Goal: Obtain resource: Obtain resource

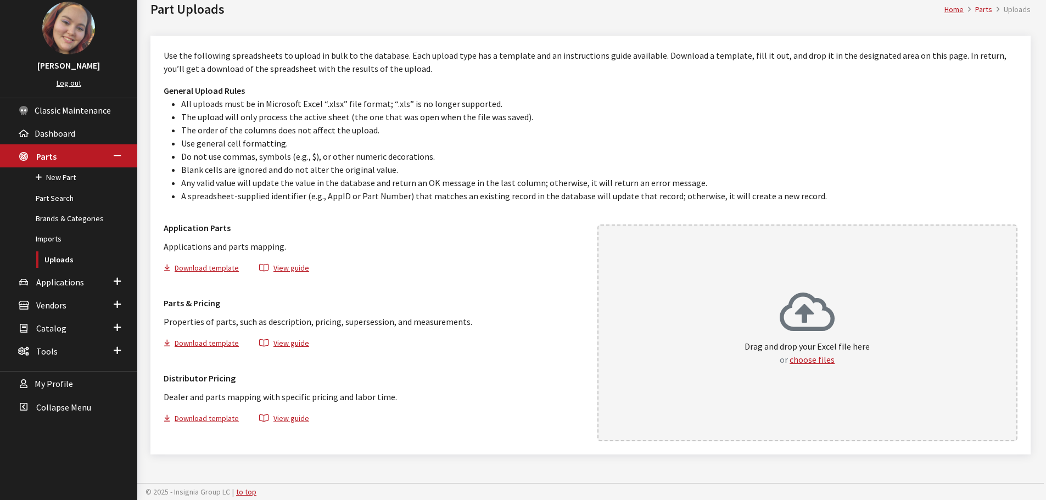
scroll to position [62, 0]
click at [879, 101] on li "All uploads must be in Microsoft Excel “.xlsx” file format; “.xls” is no longer…" at bounding box center [599, 103] width 836 height 13
click at [53, 284] on span "Applications" at bounding box center [60, 281] width 48 height 11
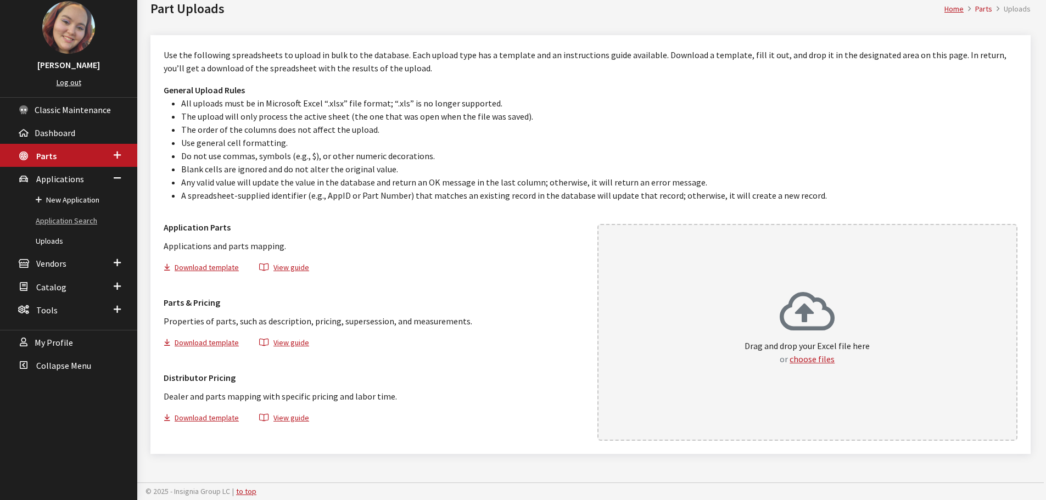
click at [69, 222] on link "Application Search" at bounding box center [68, 221] width 137 height 20
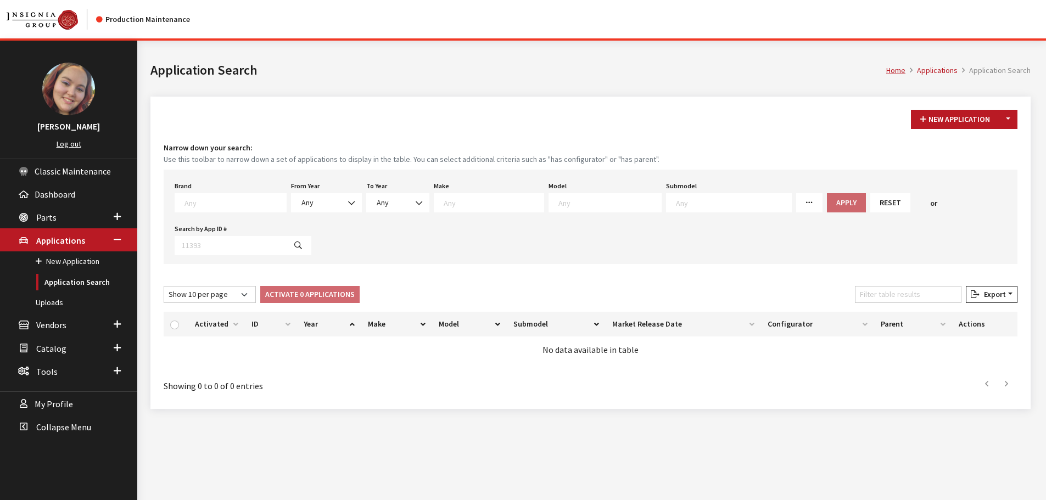
click at [234, 200] on textarea "Search" at bounding box center [236, 203] width 102 height 10
type textarea "vw"
select select "11"
select select
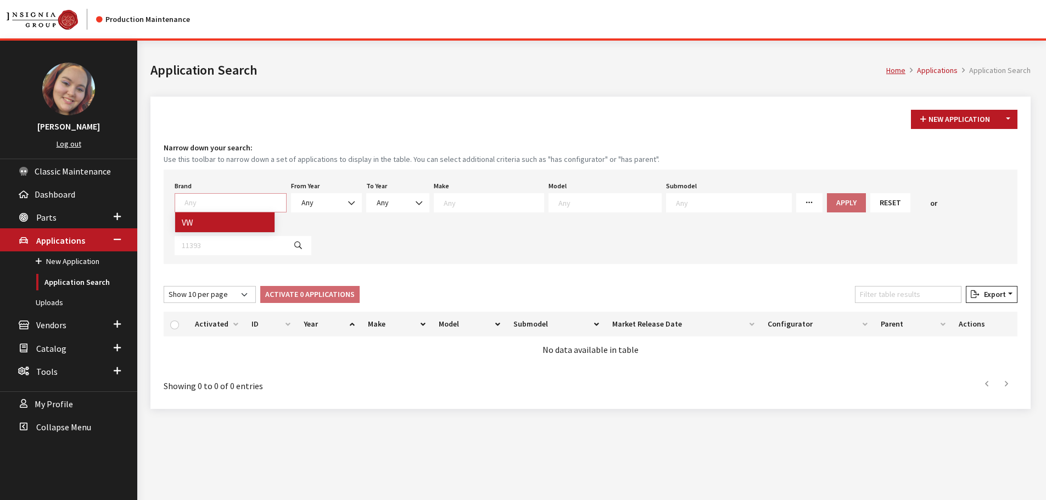
select select
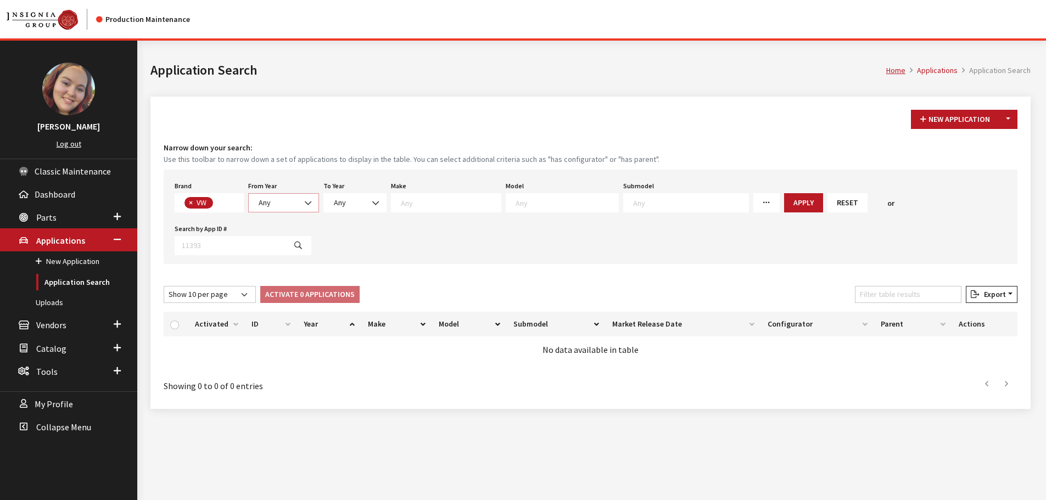
scroll to position [303, 0]
click at [272, 200] on span "Any" at bounding box center [283, 203] width 57 height 12
click at [189, 202] on span "×" at bounding box center [191, 203] width 4 height 10
select select
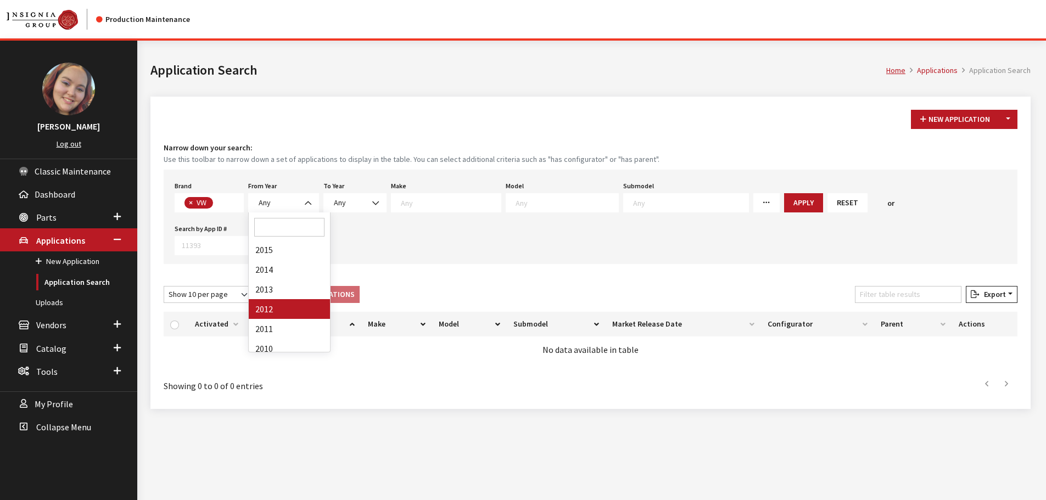
select select
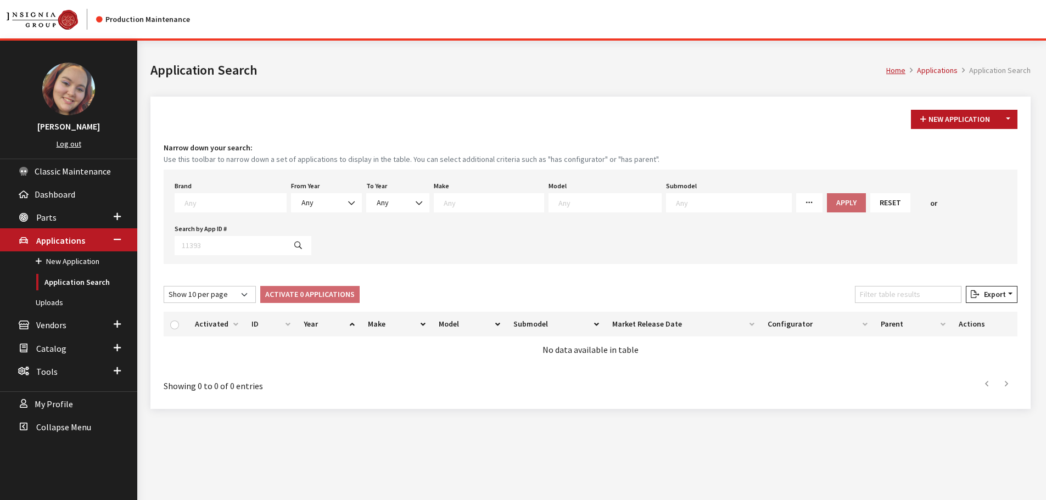
scroll to position [303, 0]
click at [306, 206] on span "Any" at bounding box center [326, 203] width 57 height 12
select select "2011"
select select
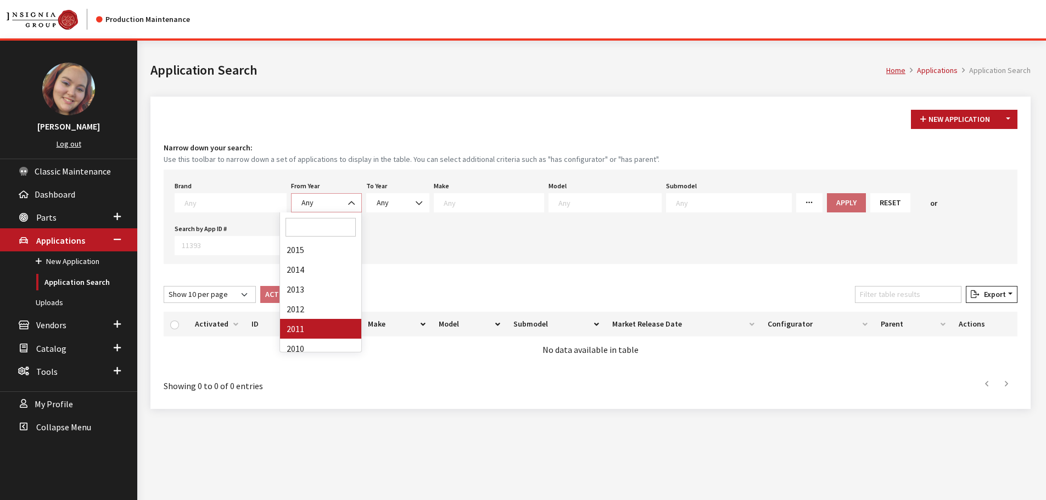
select select
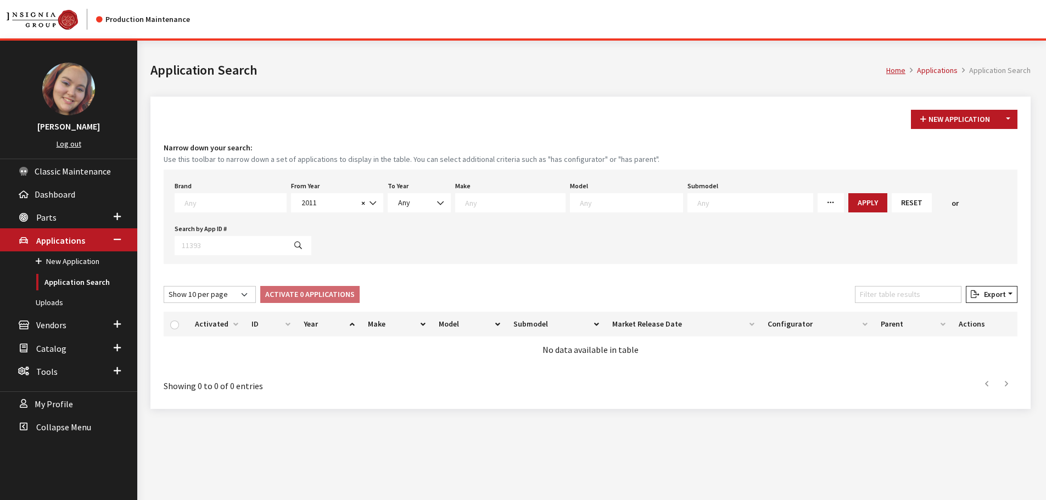
click at [493, 207] on textarea "Search" at bounding box center [515, 203] width 100 height 10
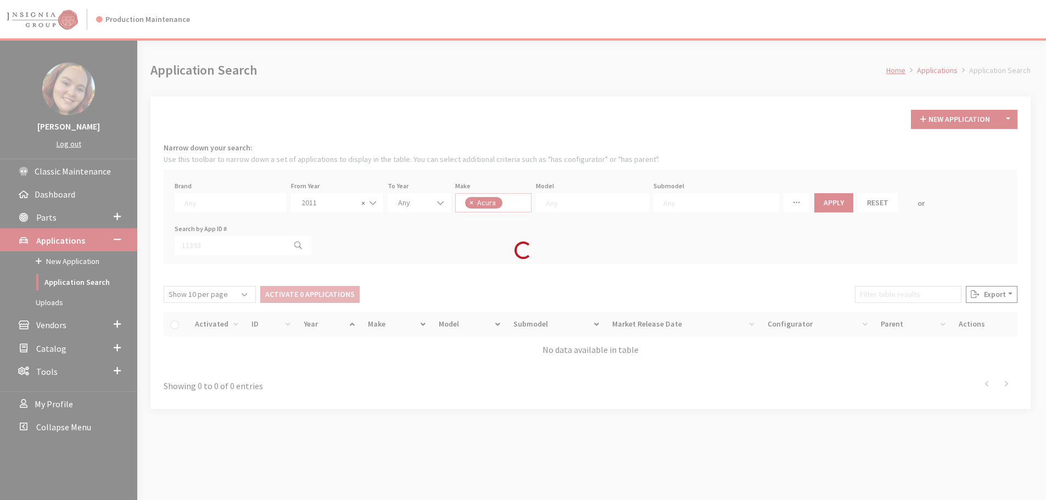
select select "22"
select select
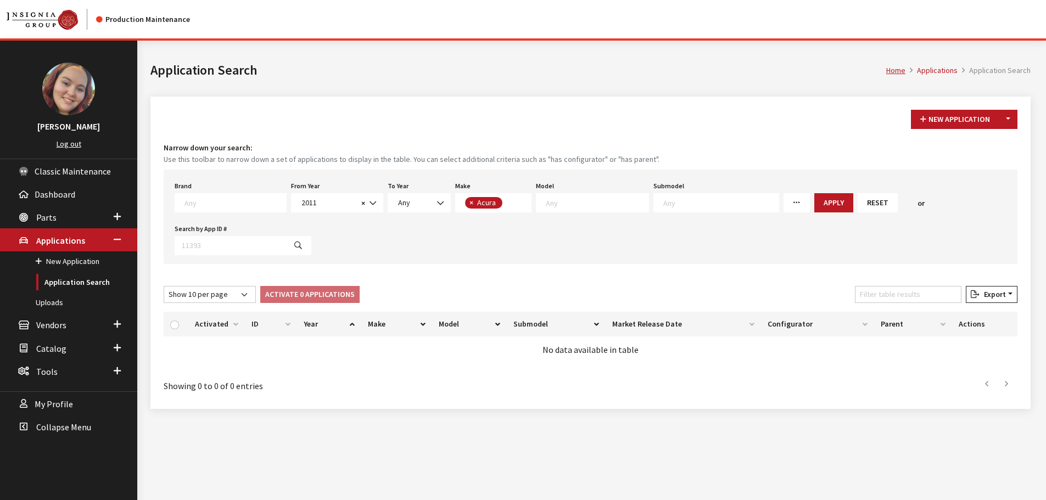
click at [503, 199] on span "× Acura" at bounding box center [493, 202] width 76 height 19
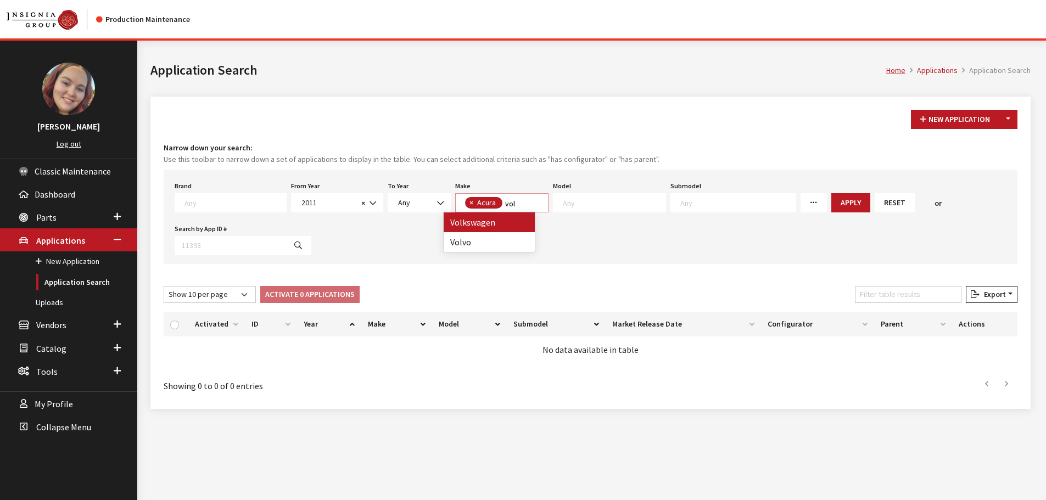
type textarea "vol"
select select
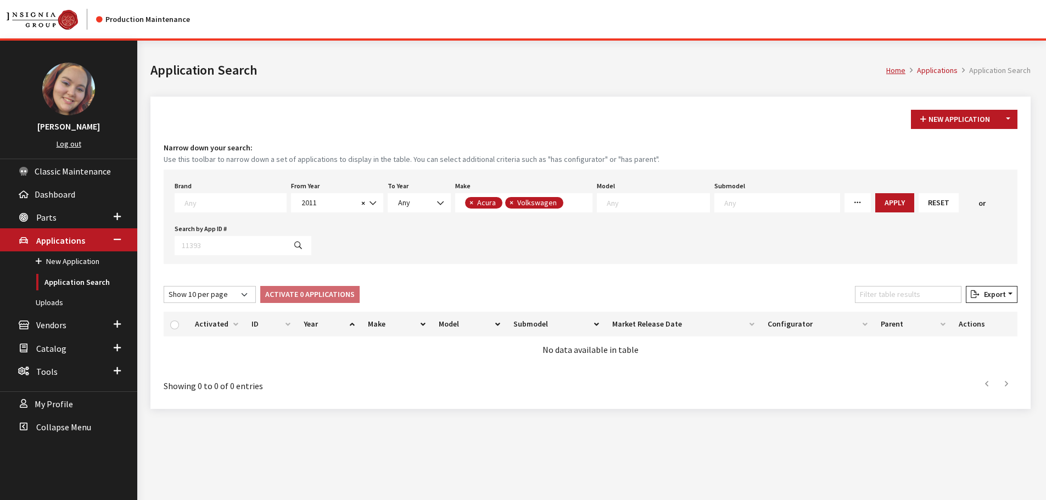
click at [564, 204] on span "× Acura × Volkswagen" at bounding box center [523, 202] width 137 height 19
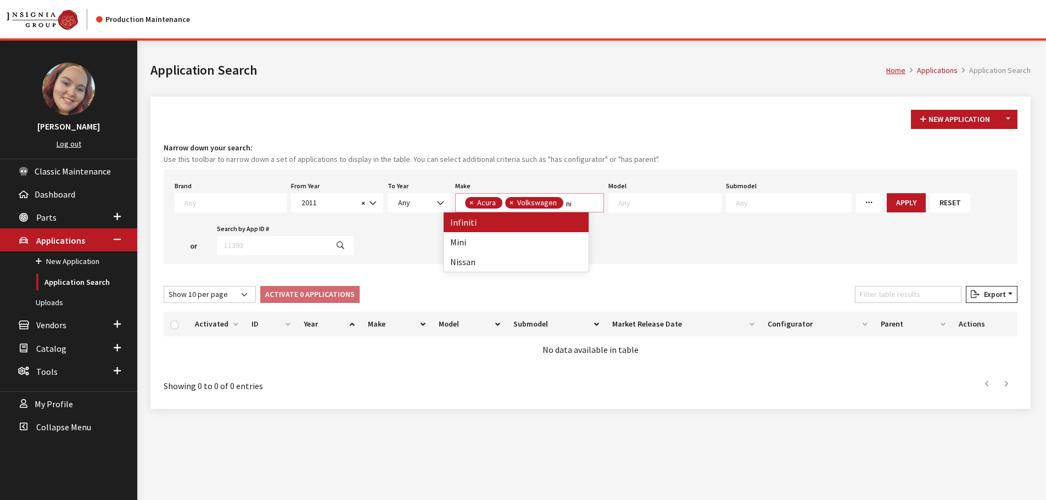
scroll to position [0, 0]
type textarea "niss"
select select
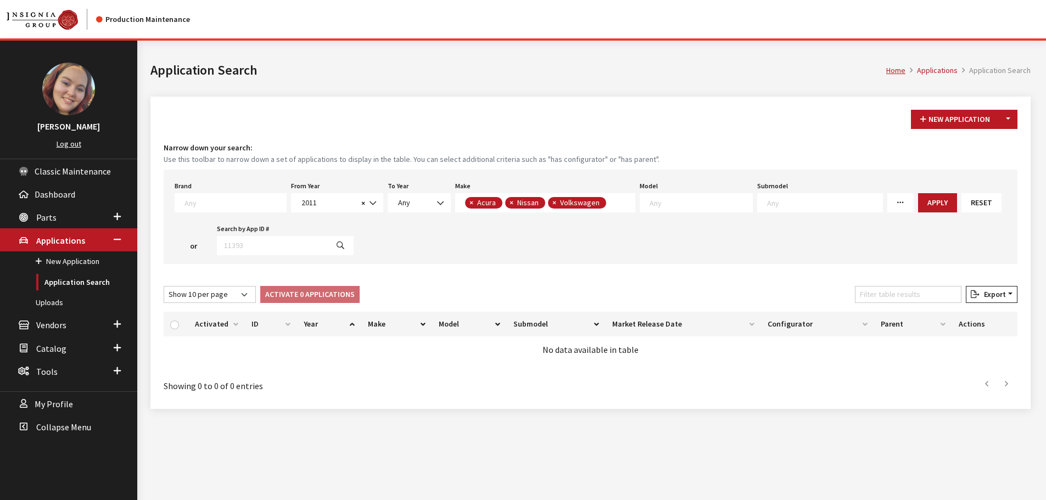
click at [612, 209] on span "× Acura × Nissan × Volkswagen" at bounding box center [545, 202] width 180 height 19
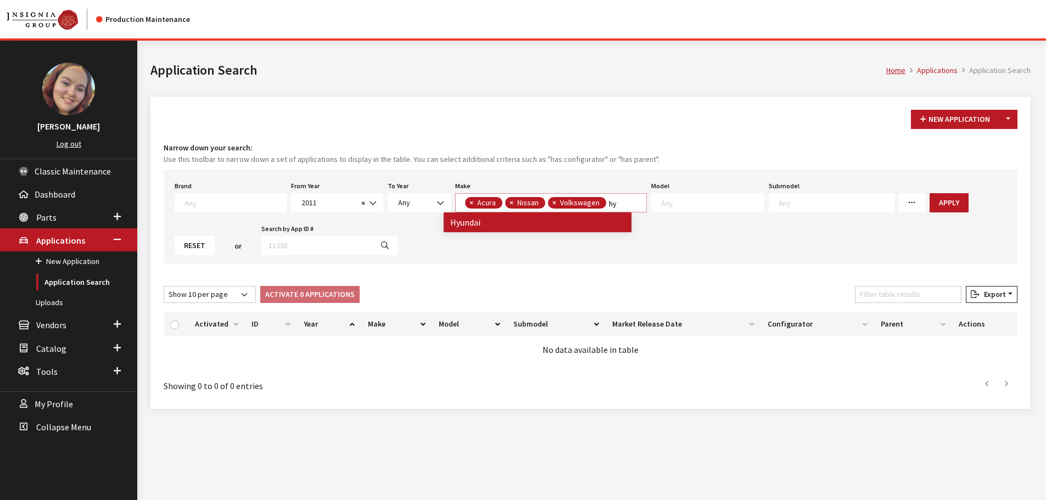
type textarea "hy"
select select
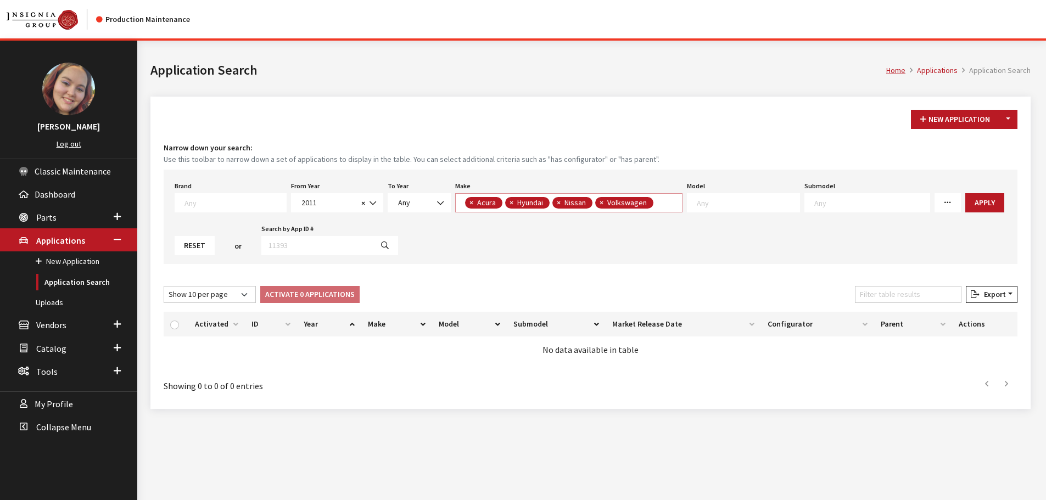
click at [658, 205] on span "× Acura × Hyundai × Nissan × Volkswagen" at bounding box center [568, 202] width 227 height 19
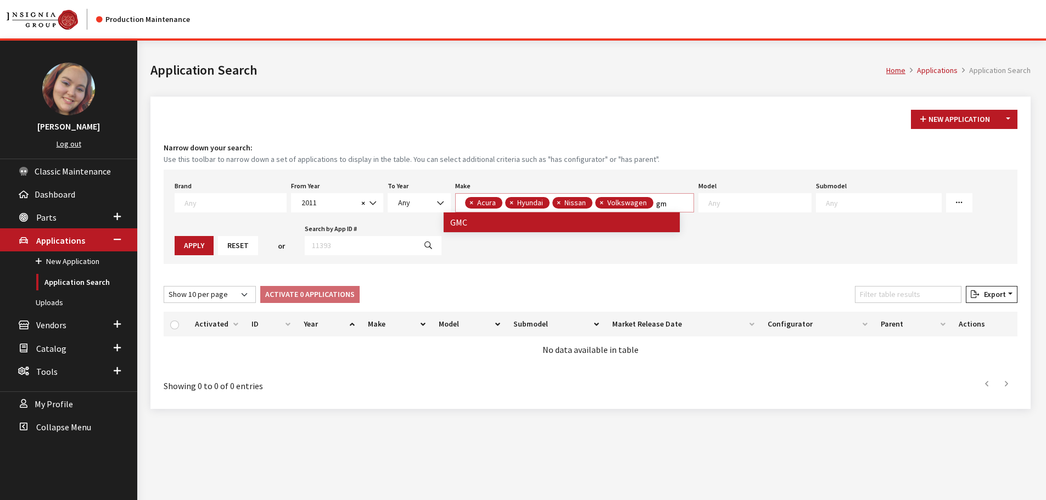
type textarea "gm"
select select
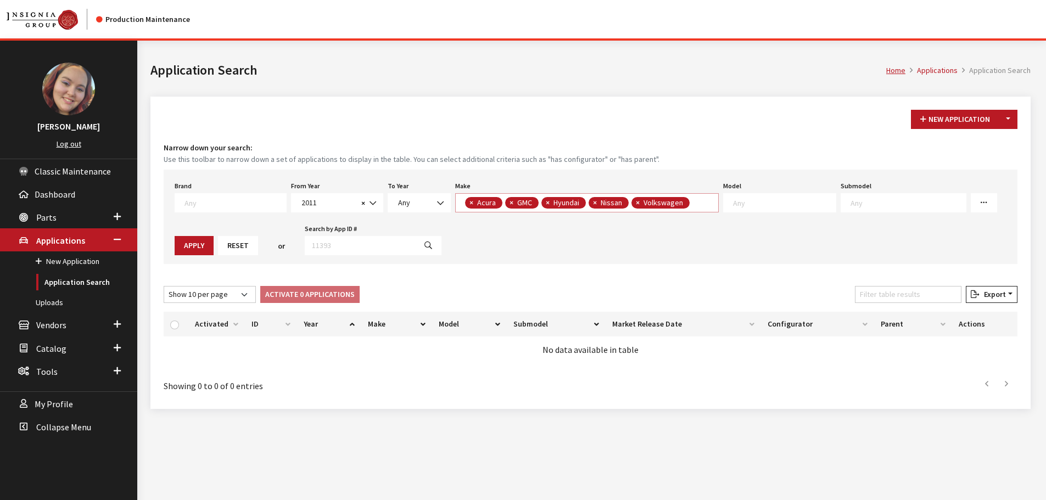
click at [693, 203] on textarea "Search" at bounding box center [696, 204] width 6 height 10
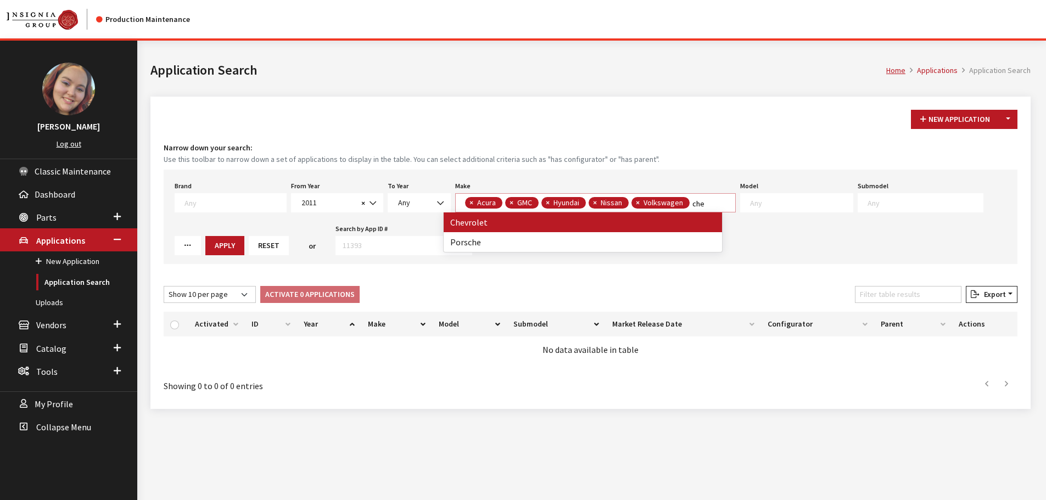
type textarea "che"
select select
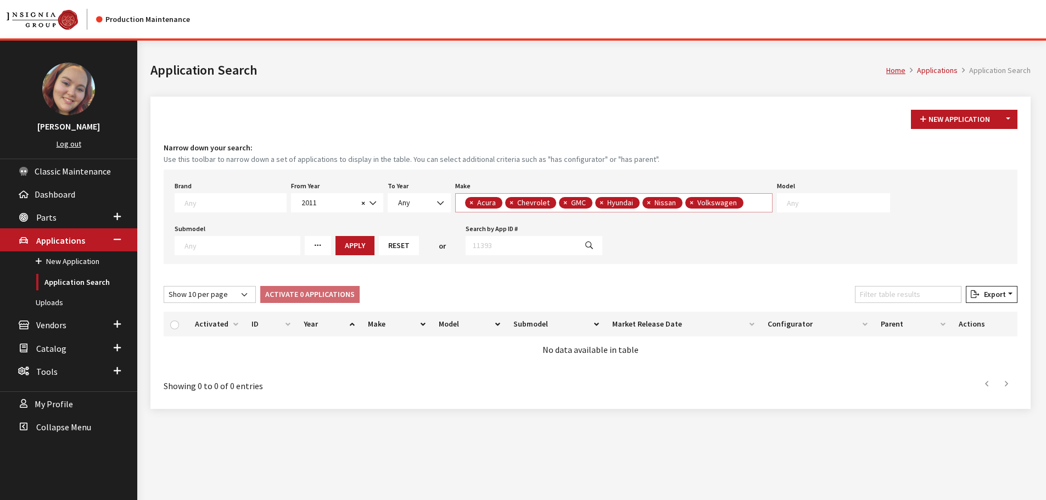
click at [739, 201] on span "× Acura × Chevrolet × GMC × Hyundai × Nissan × Volkswagen" at bounding box center [613, 202] width 317 height 19
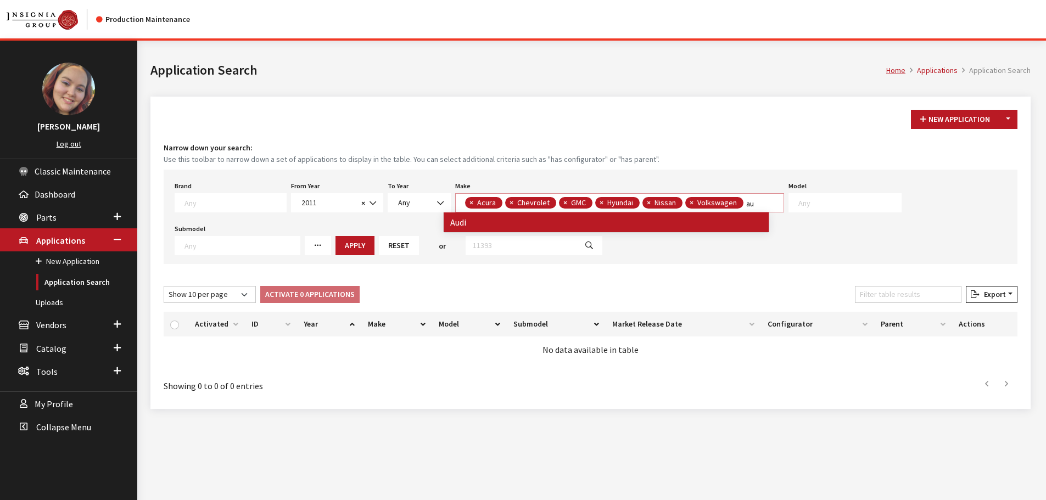
type textarea "au"
select select
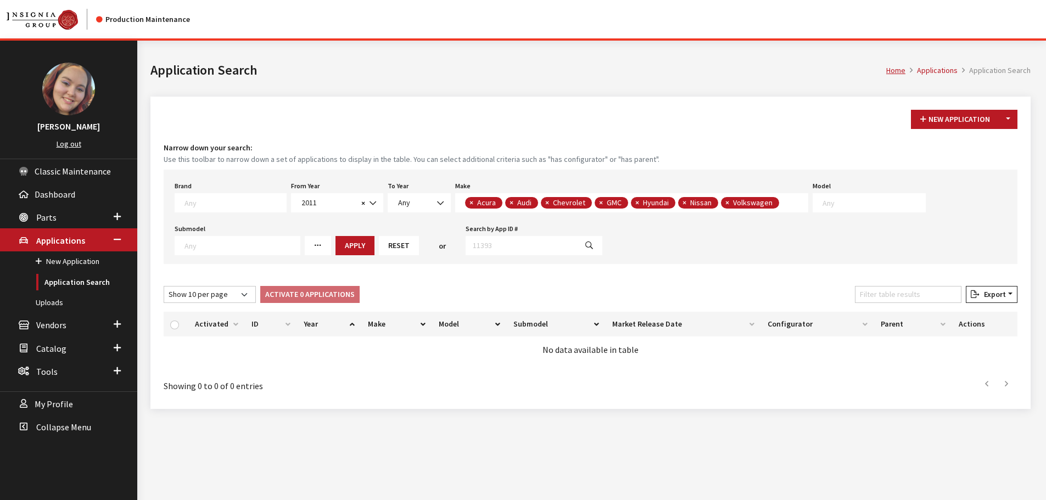
click at [762, 204] on li "× Volkswagen" at bounding box center [750, 203] width 58 height 12
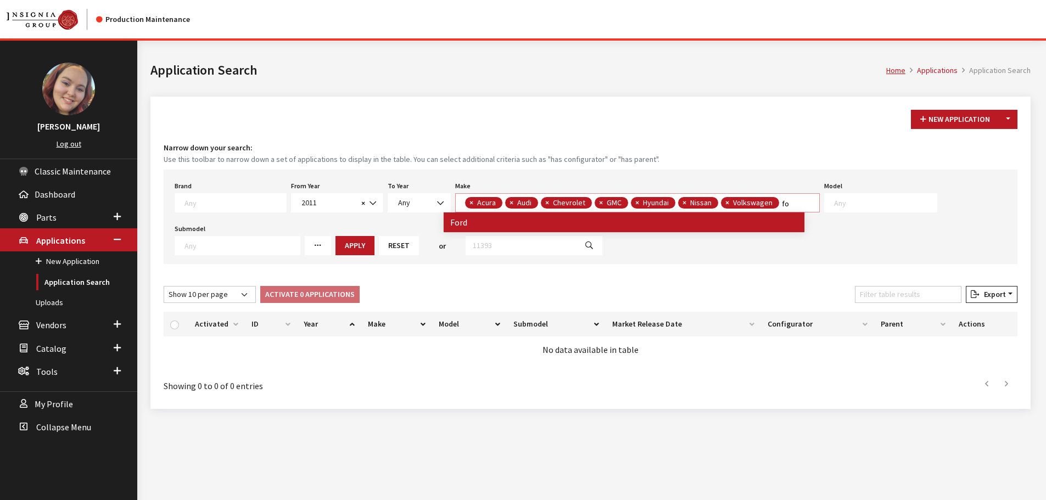
type textarea "fo"
select select
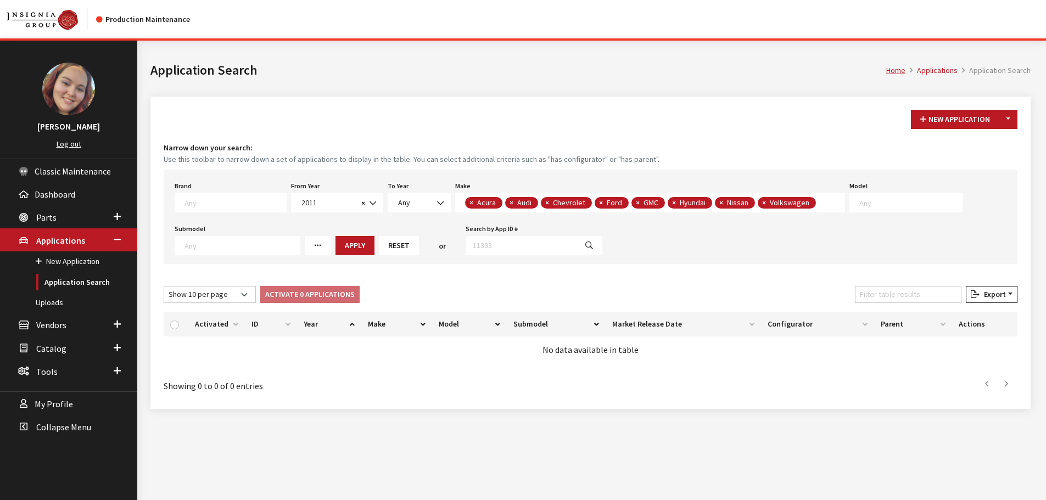
click at [825, 208] on span "× Acura × Audi × Chevrolet × Ford × GMC × Hyundai × Nissan × Volkswagen" at bounding box center [650, 202] width 390 height 19
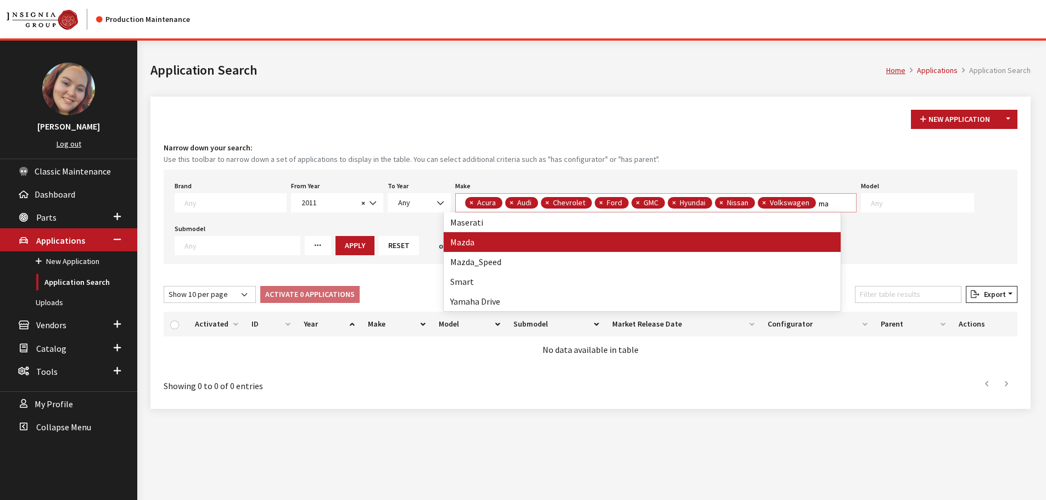
type textarea "ma"
select select
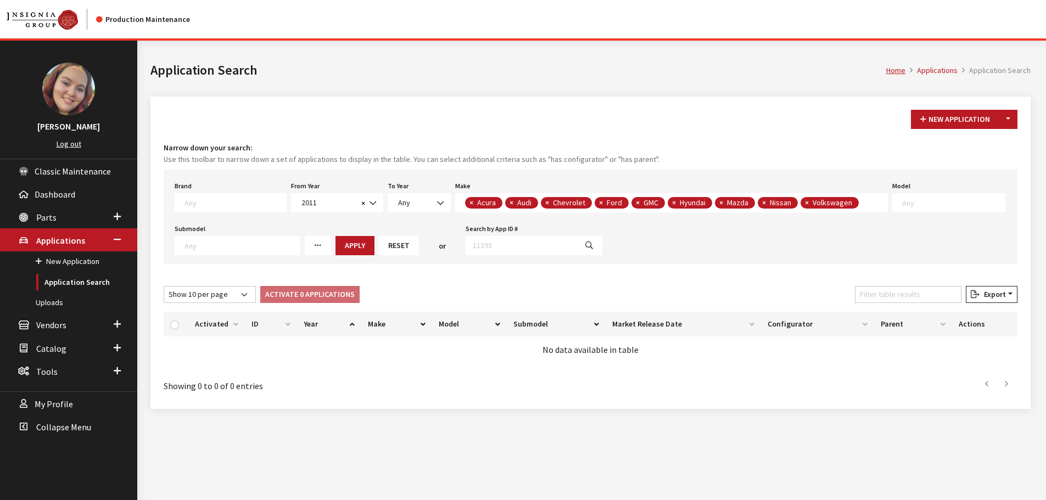
click at [859, 205] on span "× Acura × Audi × Chevrolet × Ford × GMC × Hyundai × Mazda × Nissan × Volkswagen" at bounding box center [671, 202] width 433 height 19
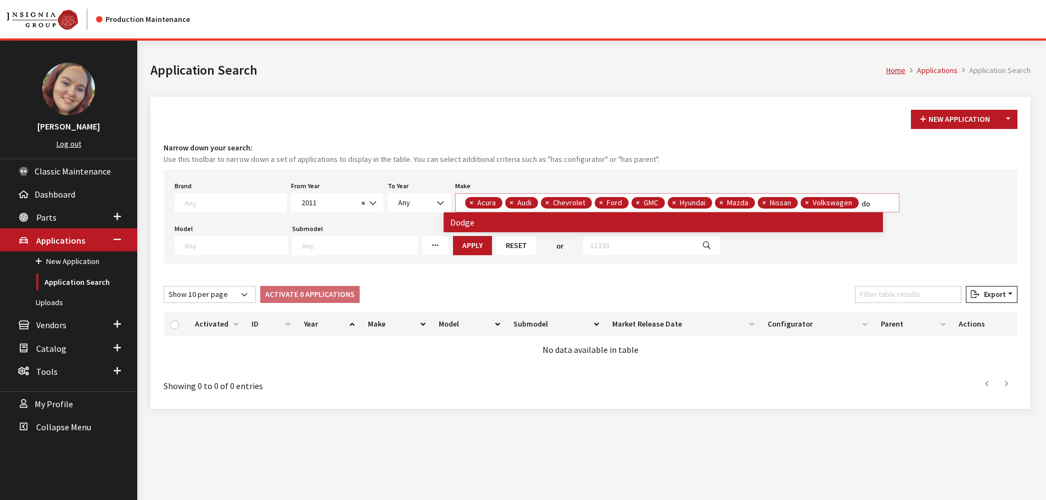
type textarea "do"
select select
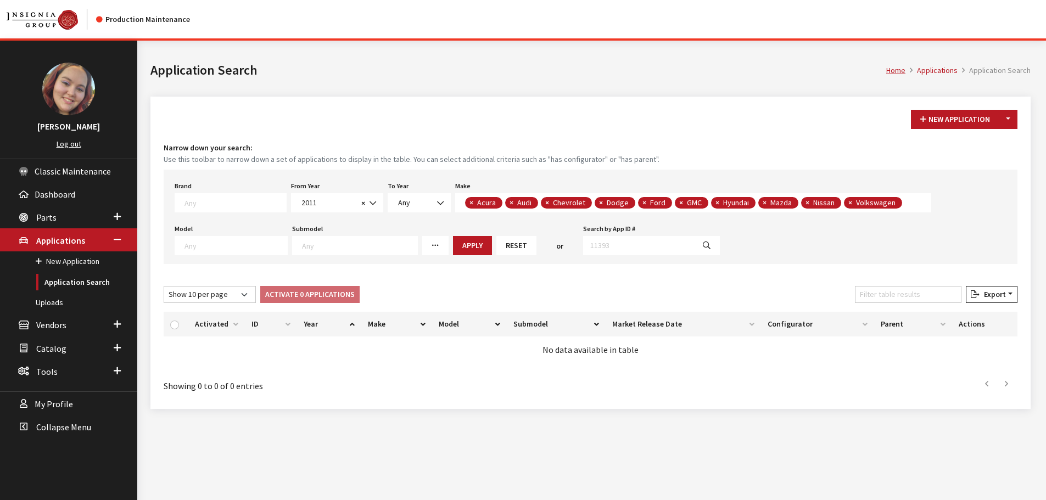
click at [903, 209] on span "× Acura × Audi × Chevrolet × Dodge × Ford × GMC × Hyundai × Mazda × Nissan × Vo…" at bounding box center [693, 202] width 476 height 19
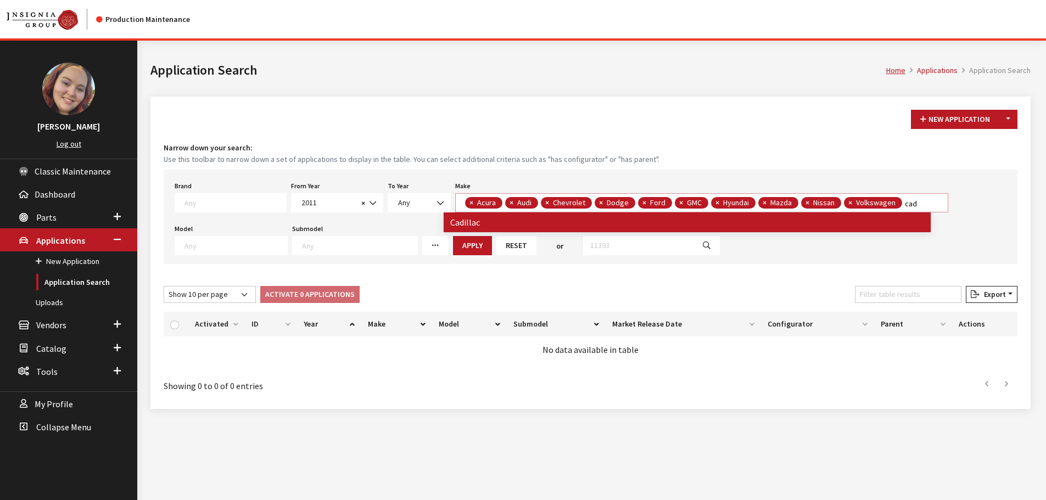
type textarea "cad"
select select
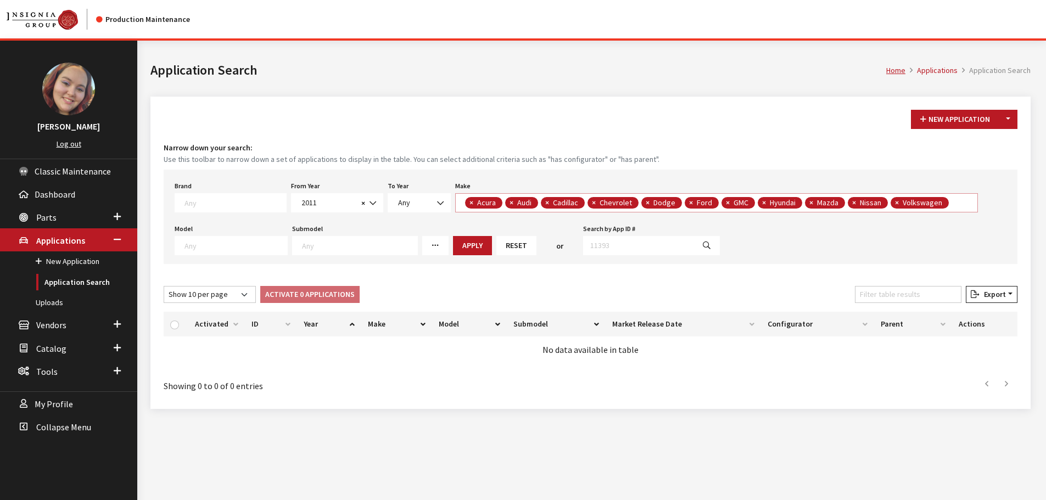
click at [951, 201] on span "× Acura × Audi × Cadillac × Chevrolet × Dodge × Ford × GMC × Hyundai × Mazda × …" at bounding box center [716, 202] width 523 height 19
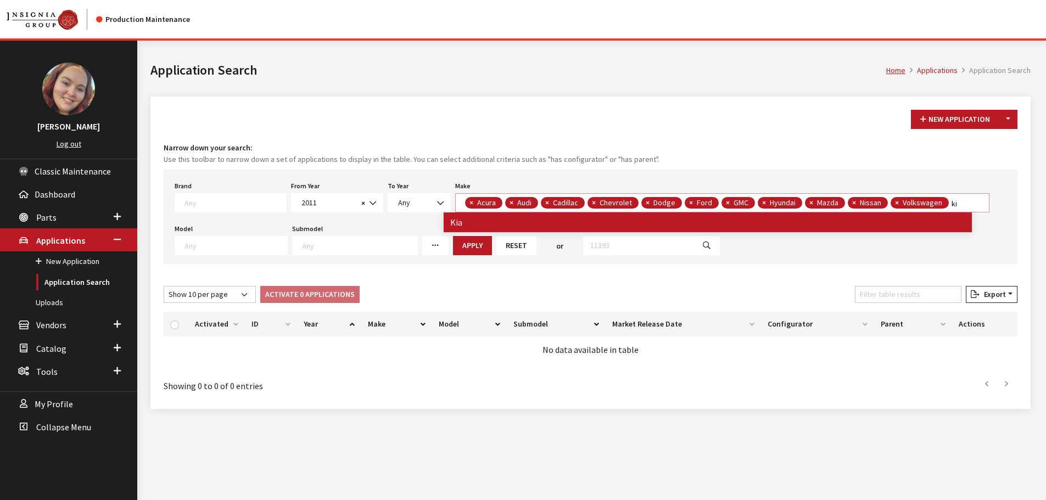
type textarea "ki"
select select
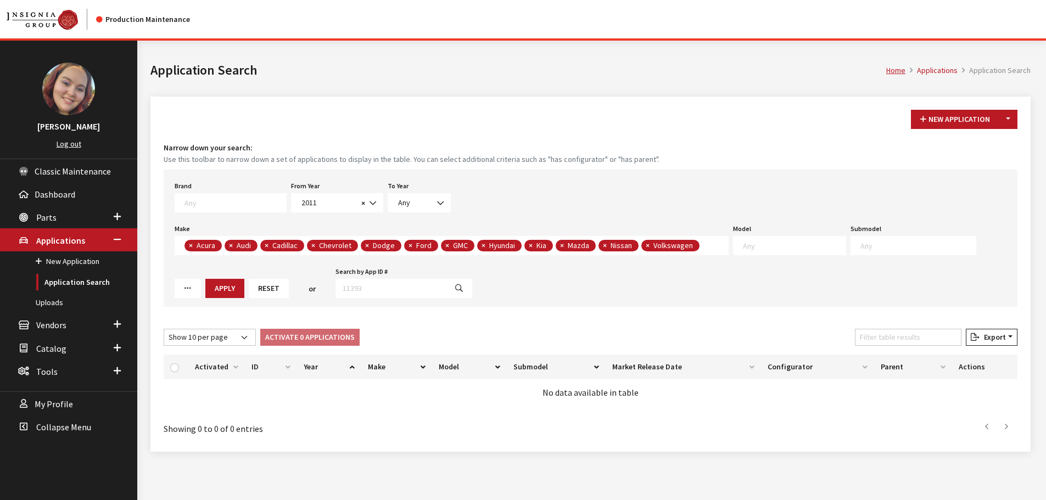
click at [708, 242] on textarea "Search" at bounding box center [705, 247] width 6 height 10
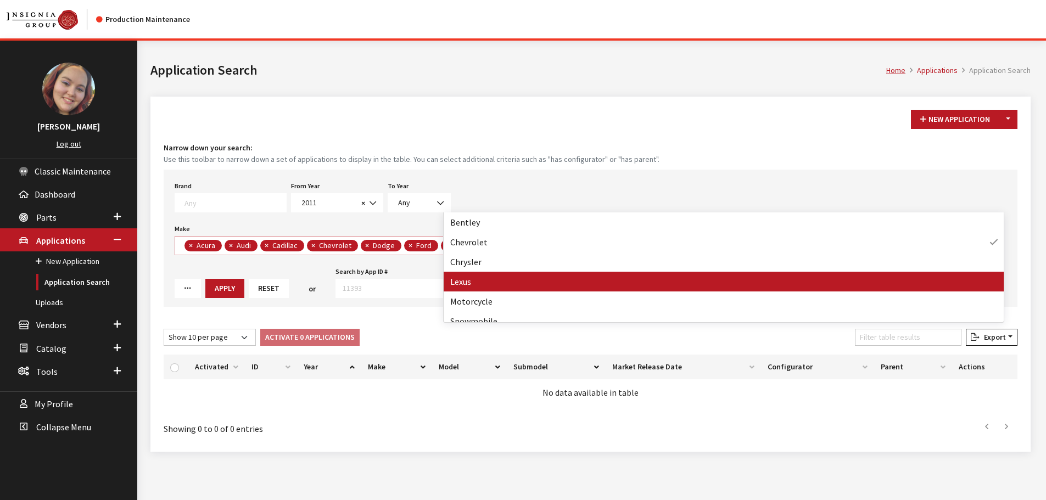
type textarea "le"
select select
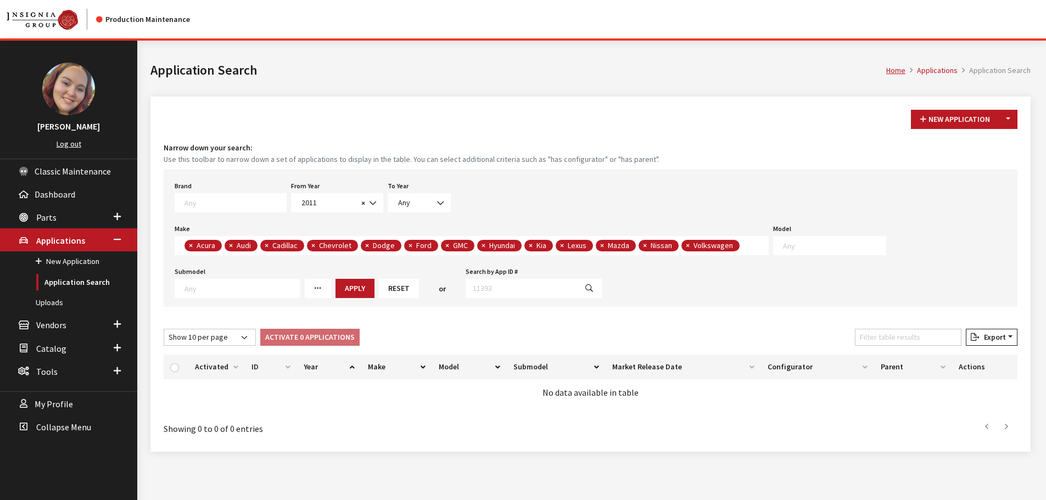
click at [743, 248] on textarea "Search" at bounding box center [746, 247] width 6 height 10
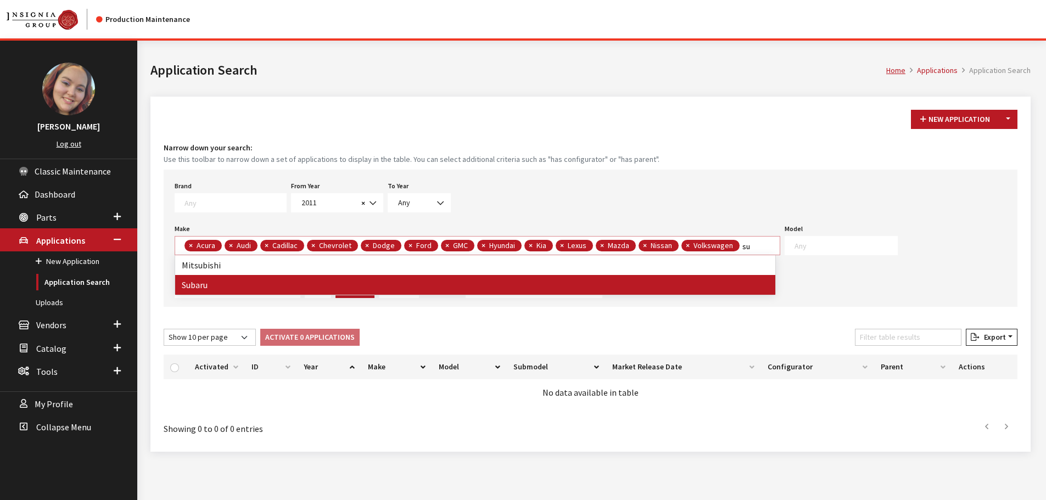
type textarea "su"
select select
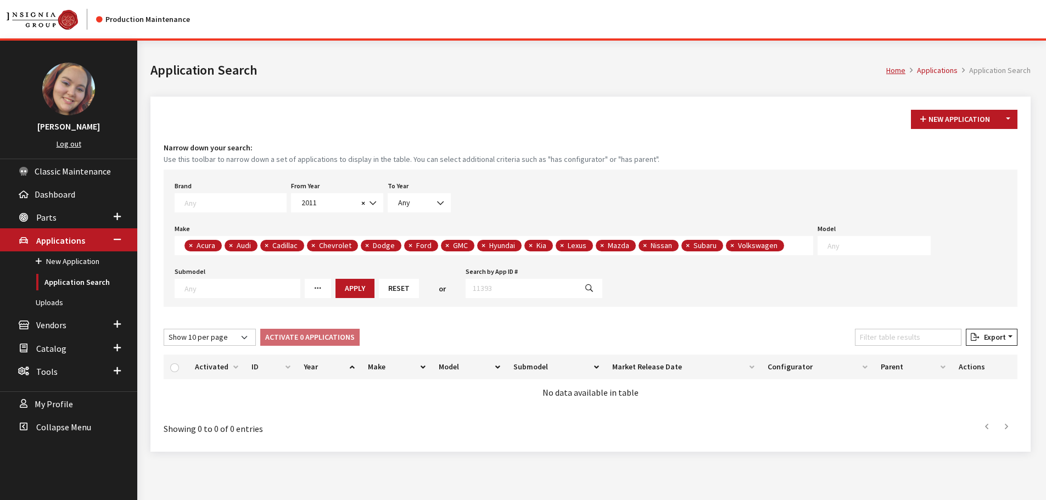
click at [795, 245] on span "× Acura × Audi × Cadillac × Chevrolet × Dodge × Ford × GMC × Hyundai × Kia × Le…" at bounding box center [494, 245] width 639 height 19
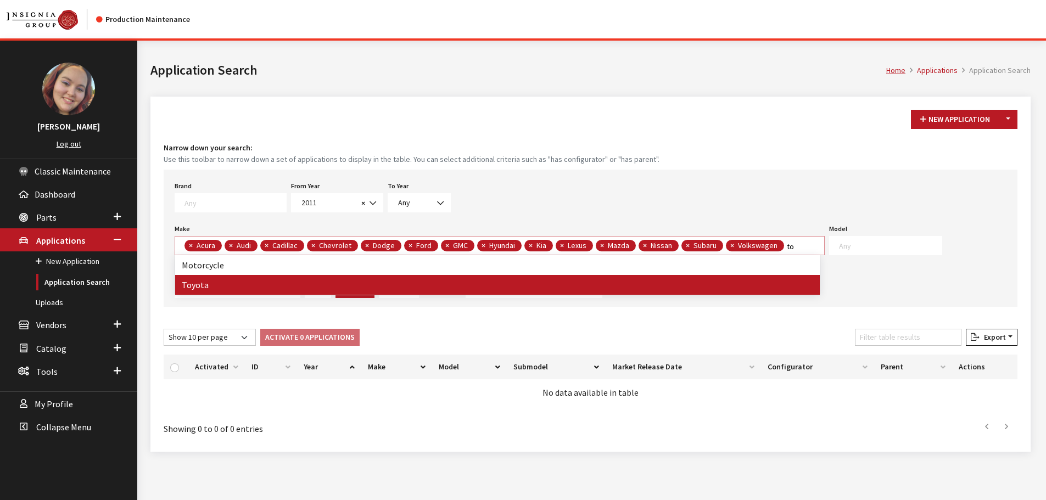
type textarea "to"
select select
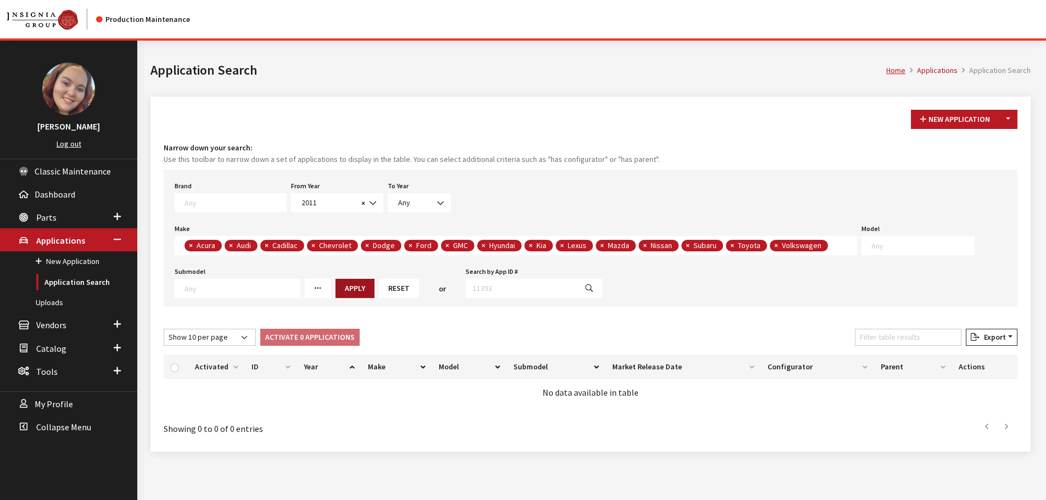
click at [350, 288] on button "Apply" at bounding box center [355, 288] width 39 height 19
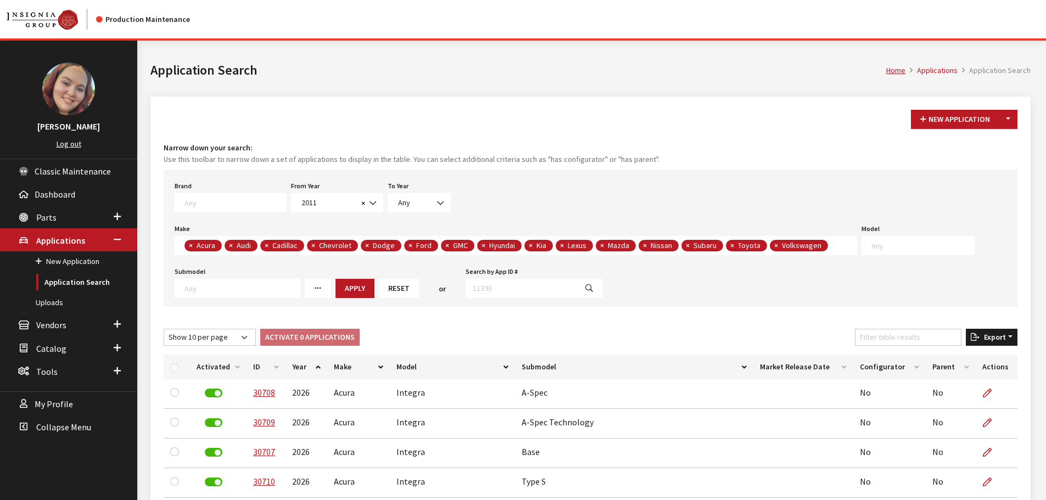
click at [999, 338] on span "Export" at bounding box center [993, 337] width 26 height 10
click at [961, 358] on span "Excel" at bounding box center [959, 359] width 21 height 10
click at [986, 342] on button "Export" at bounding box center [992, 337] width 52 height 17
click at [952, 362] on span "Excel" at bounding box center [959, 359] width 21 height 10
click at [650, 107] on div "New Application Toggle Dropdown New From Existing... Narrow down your search: U…" at bounding box center [590, 410] width 880 height 626
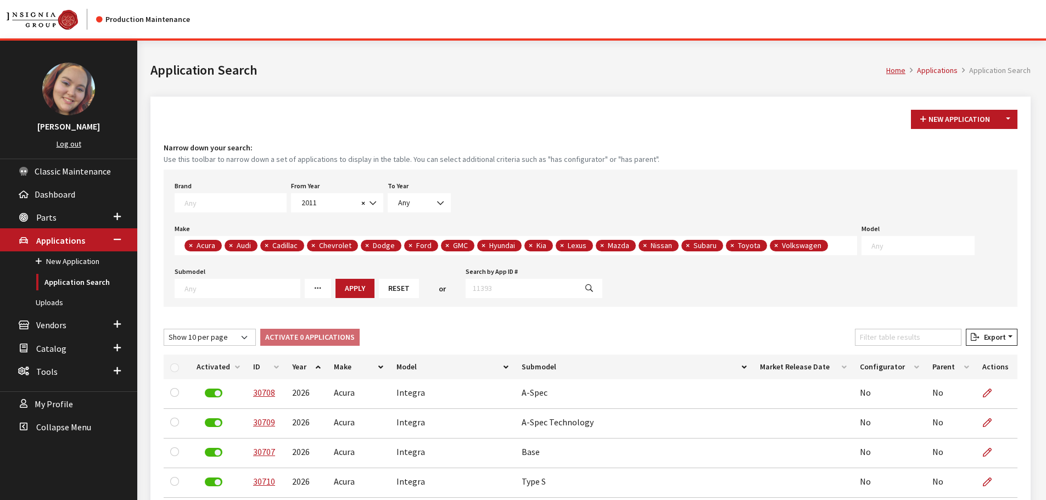
click at [386, 287] on button "Reset" at bounding box center [399, 288] width 40 height 19
